Goal: Information Seeking & Learning: Learn about a topic

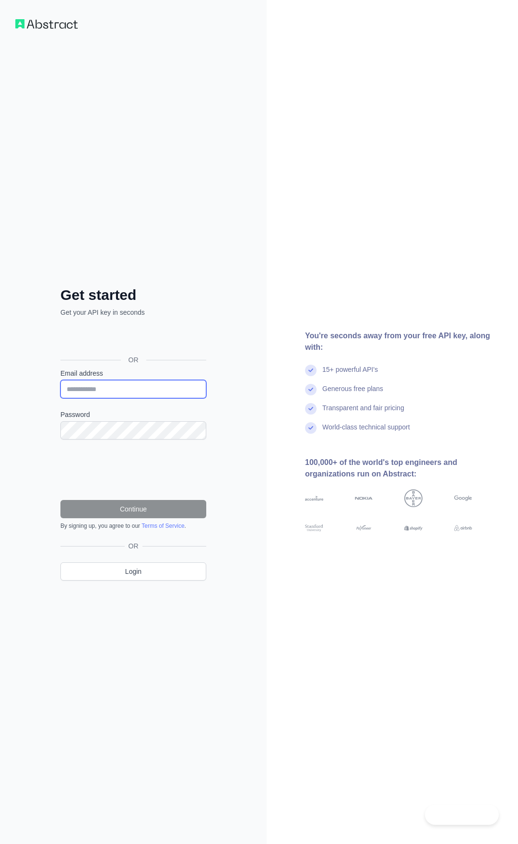
click at [112, 388] on input "Email address" at bounding box center [133, 389] width 146 height 18
type input "**********"
click at [33, 439] on div "**********" at bounding box center [133, 422] width 267 height 844
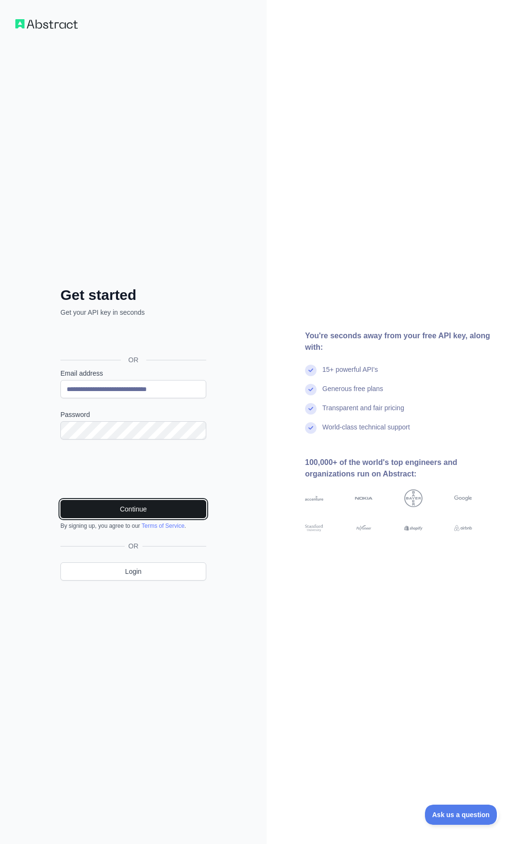
click at [132, 510] on button "Continue" at bounding box center [133, 509] width 146 height 18
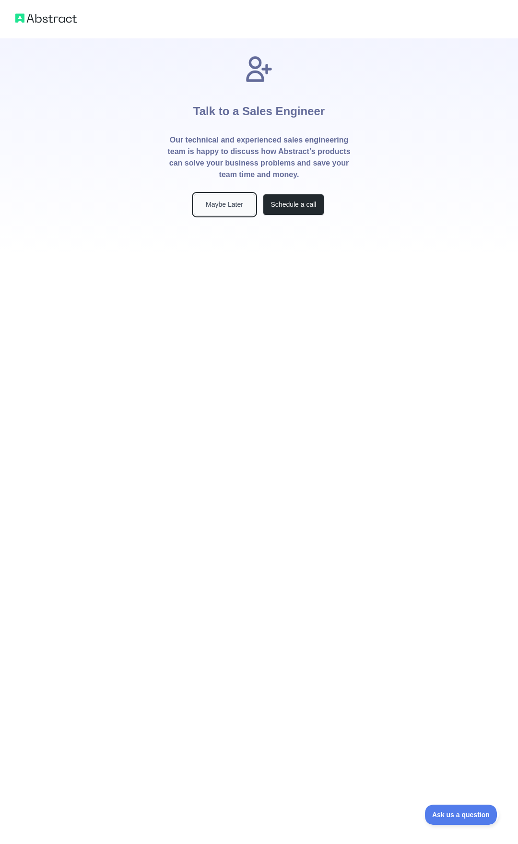
click at [223, 201] on button "Maybe Later" at bounding box center [224, 205] width 61 height 22
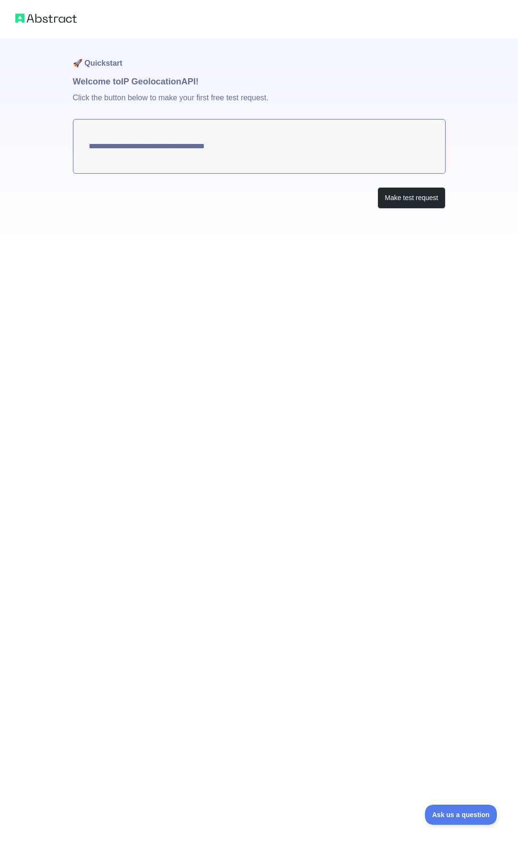
type textarea "**********"
click at [411, 197] on button "Make test request" at bounding box center [412, 198] width 68 height 22
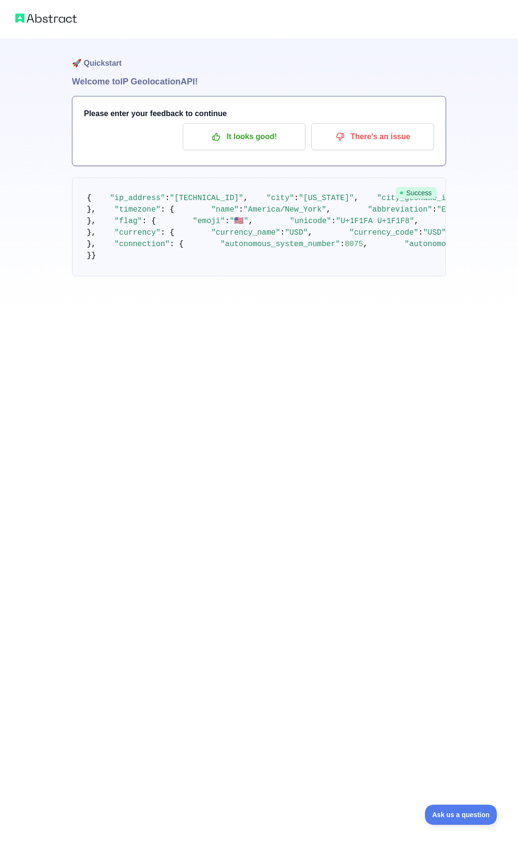
click at [29, 19] on img at bounding box center [45, 18] width 61 height 13
click at [239, 136] on p "It looks good!" at bounding box center [244, 137] width 108 height 16
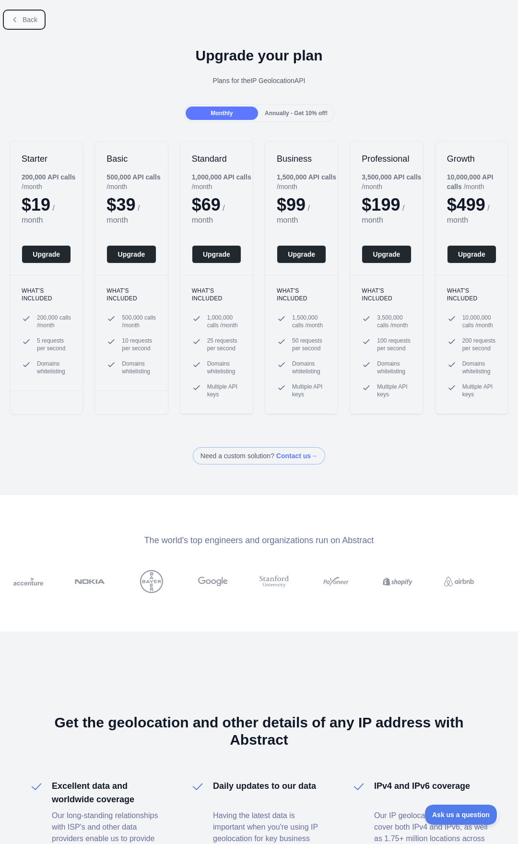
click at [22, 18] on button "Back" at bounding box center [24, 20] width 39 height 16
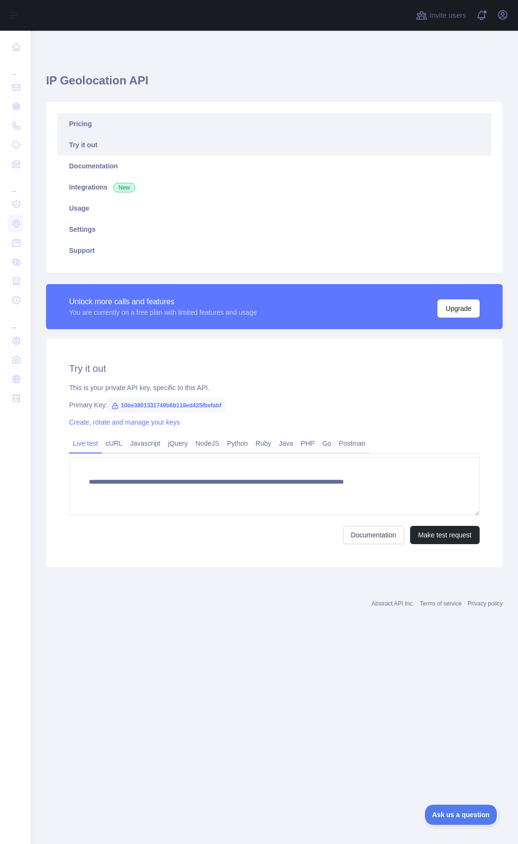
click at [82, 124] on link "Pricing" at bounding box center [275, 123] width 434 height 21
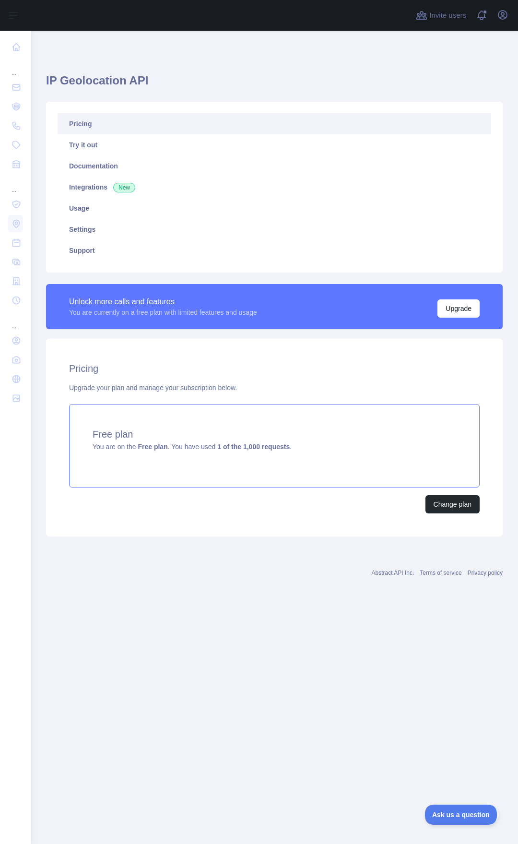
click at [137, 444] on span "You are on the Free plan . You have used 1 of the 1,000 requests ." at bounding box center [192, 447] width 199 height 8
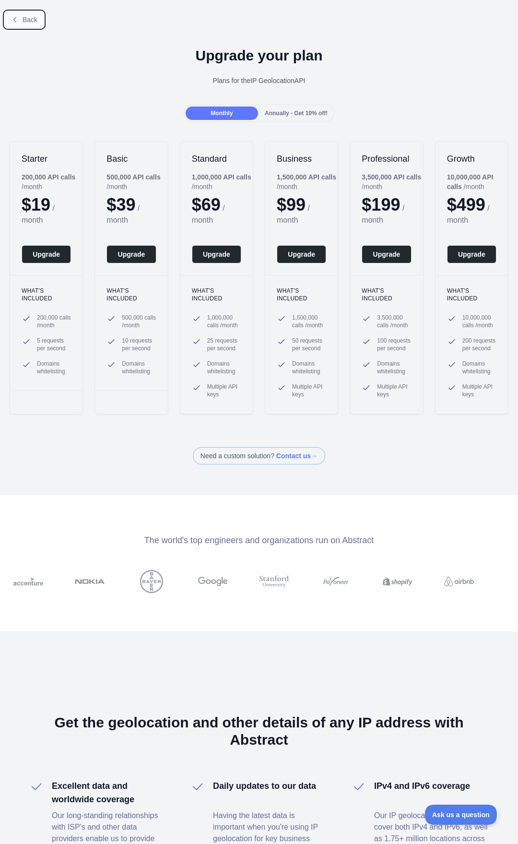
click at [28, 19] on span "Back" at bounding box center [30, 20] width 15 height 8
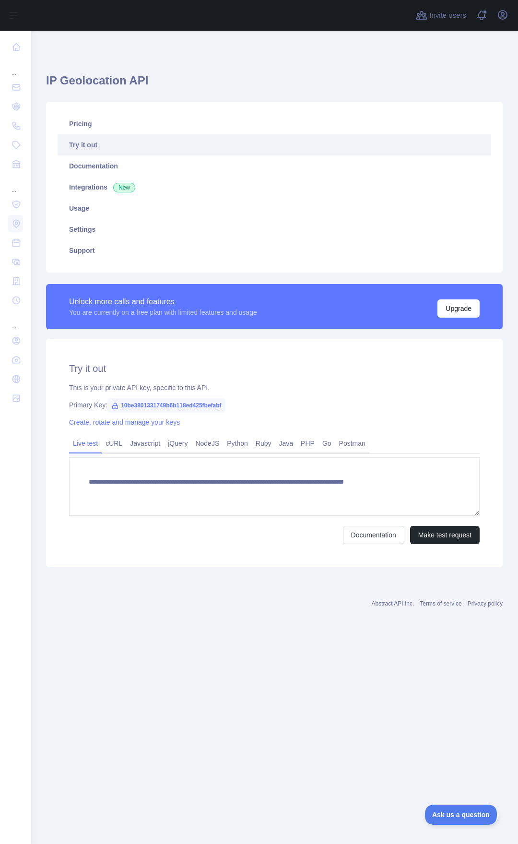
click at [85, 143] on link "Try it out" at bounding box center [275, 144] width 434 height 21
click at [138, 446] on link "Javascript" at bounding box center [145, 443] width 38 height 15
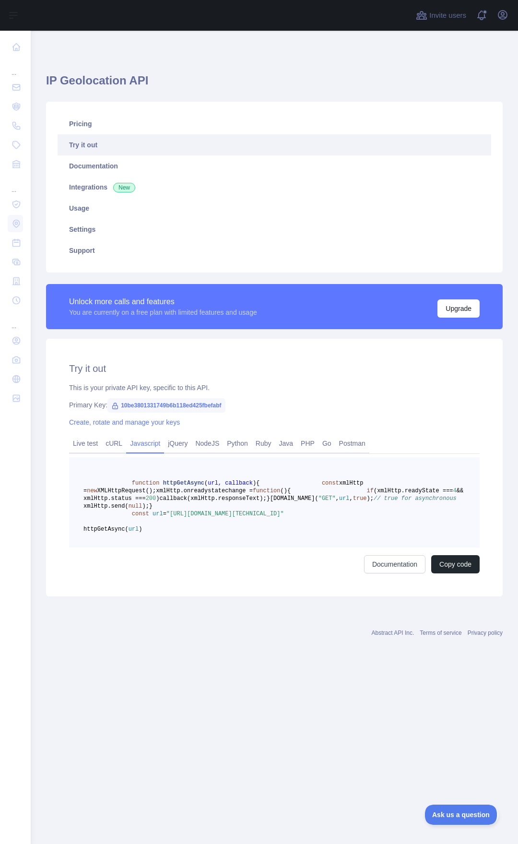
click at [188, 403] on span "10be3801331749b6b118ed425fbefabf" at bounding box center [167, 405] width 118 height 14
drag, startPoint x: 121, startPoint y: 404, endPoint x: 224, endPoint y: 403, distance: 102.7
click at [224, 403] on span "10be3801331749b6b118ed425fbefabf" at bounding box center [167, 405] width 118 height 14
copy span "10be3801331749b6b118ed425fbefabf"
click at [172, 446] on link "jQuery" at bounding box center [177, 443] width 27 height 15
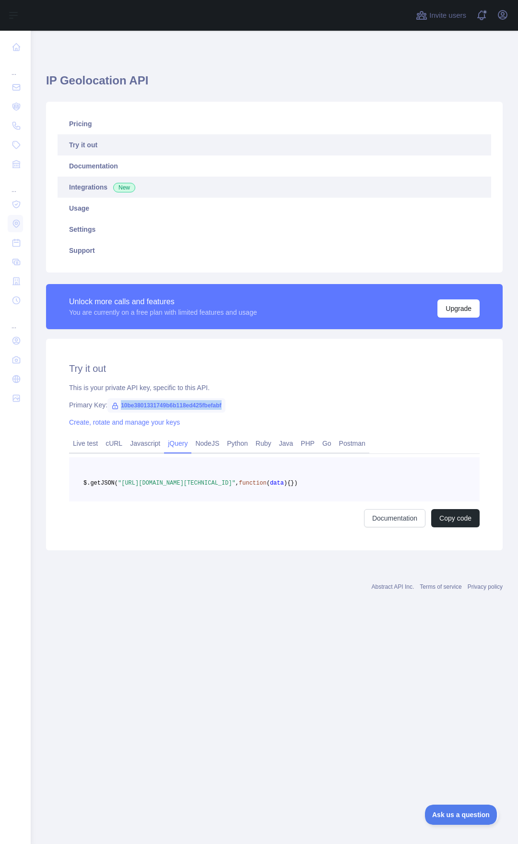
click at [80, 185] on link "Integrations New" at bounding box center [275, 187] width 434 height 21
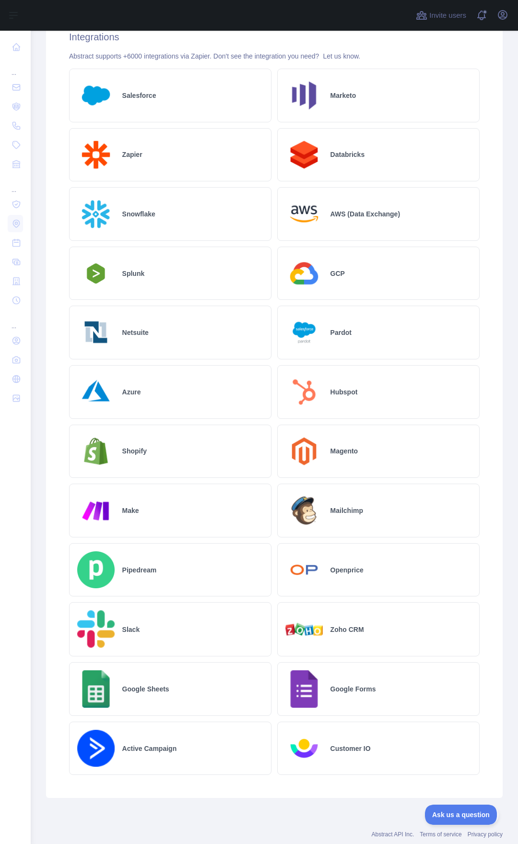
scroll to position [357, 0]
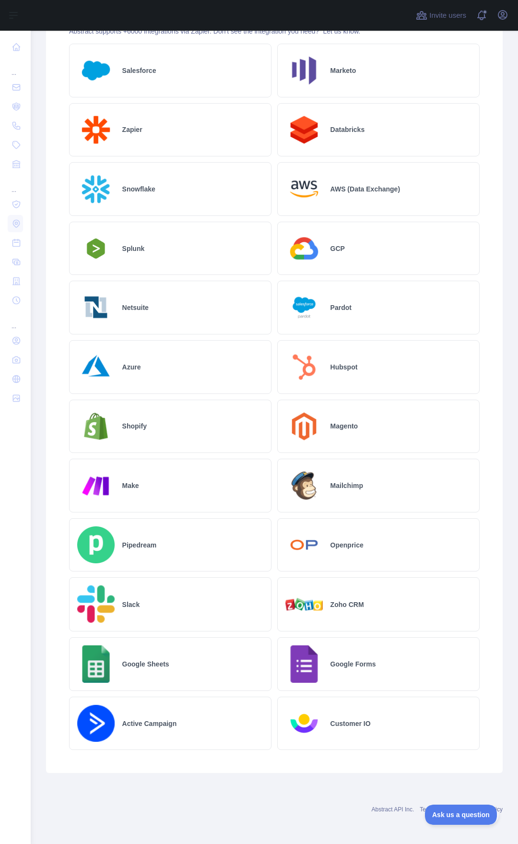
click at [129, 363] on h2 "Azure" at bounding box center [131, 367] width 19 height 10
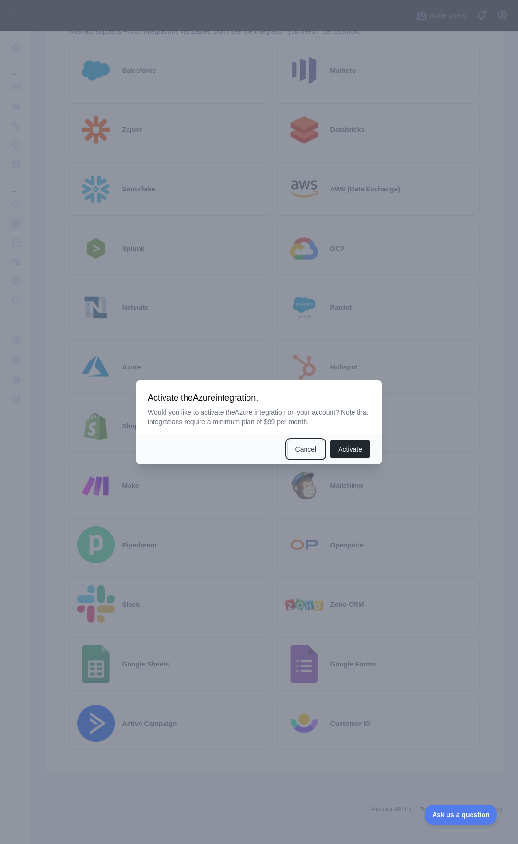
click at [301, 448] on button "Cancel" at bounding box center [306, 449] width 37 height 18
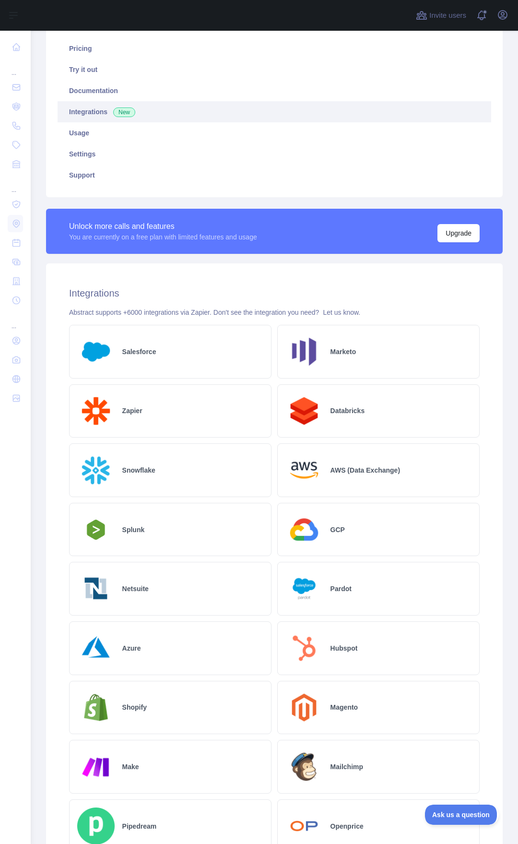
scroll to position [0, 0]
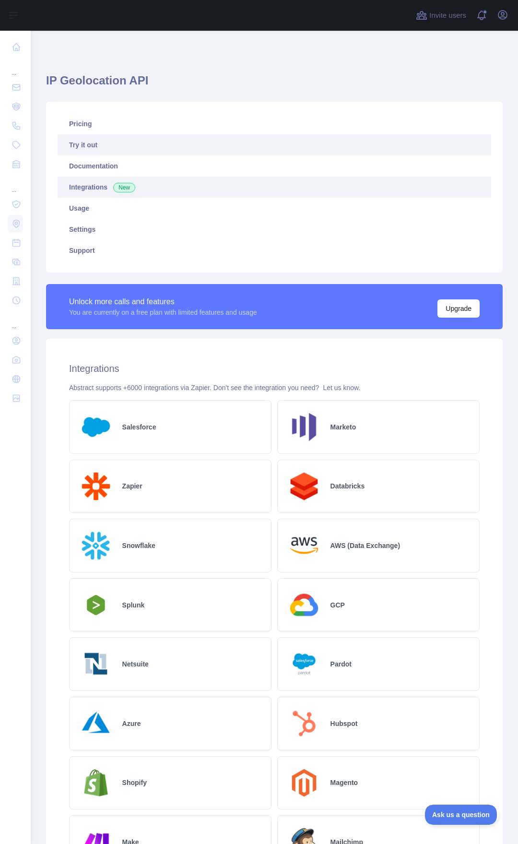
click at [83, 145] on link "Try it out" at bounding box center [275, 144] width 434 height 21
